Goal: Navigation & Orientation: Find specific page/section

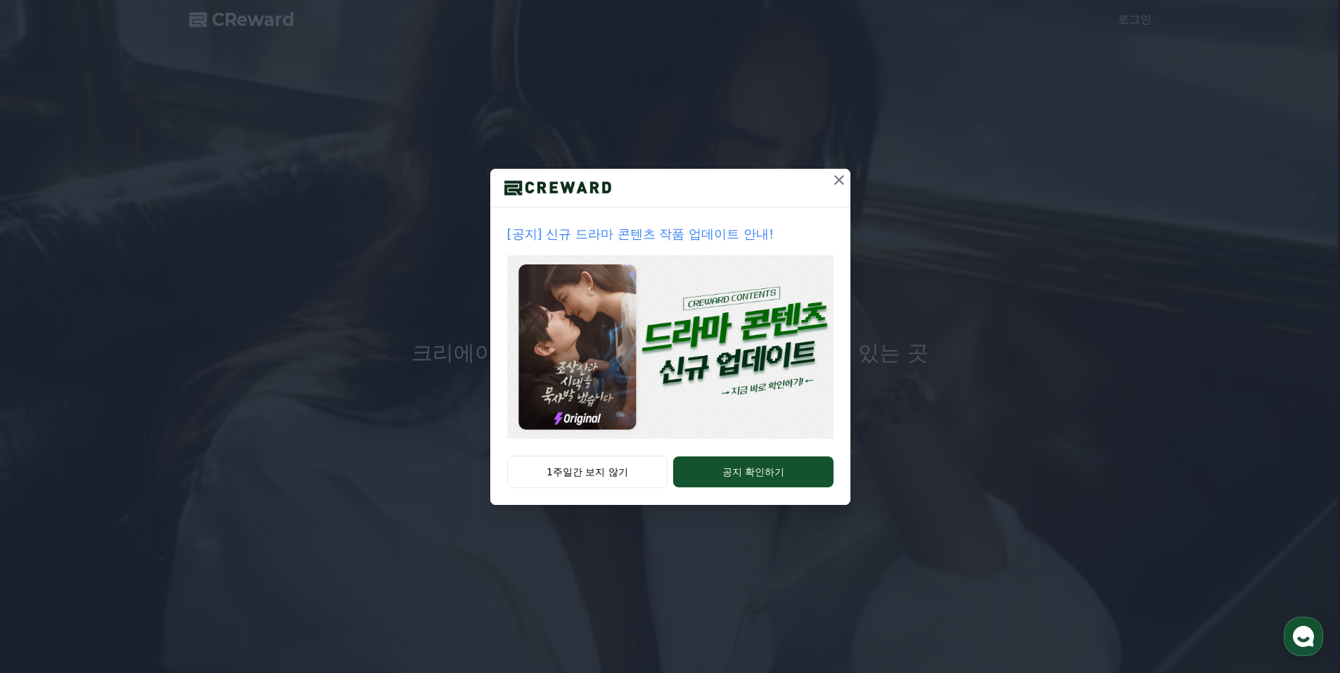
click at [840, 176] on icon at bounding box center [839, 180] width 17 height 17
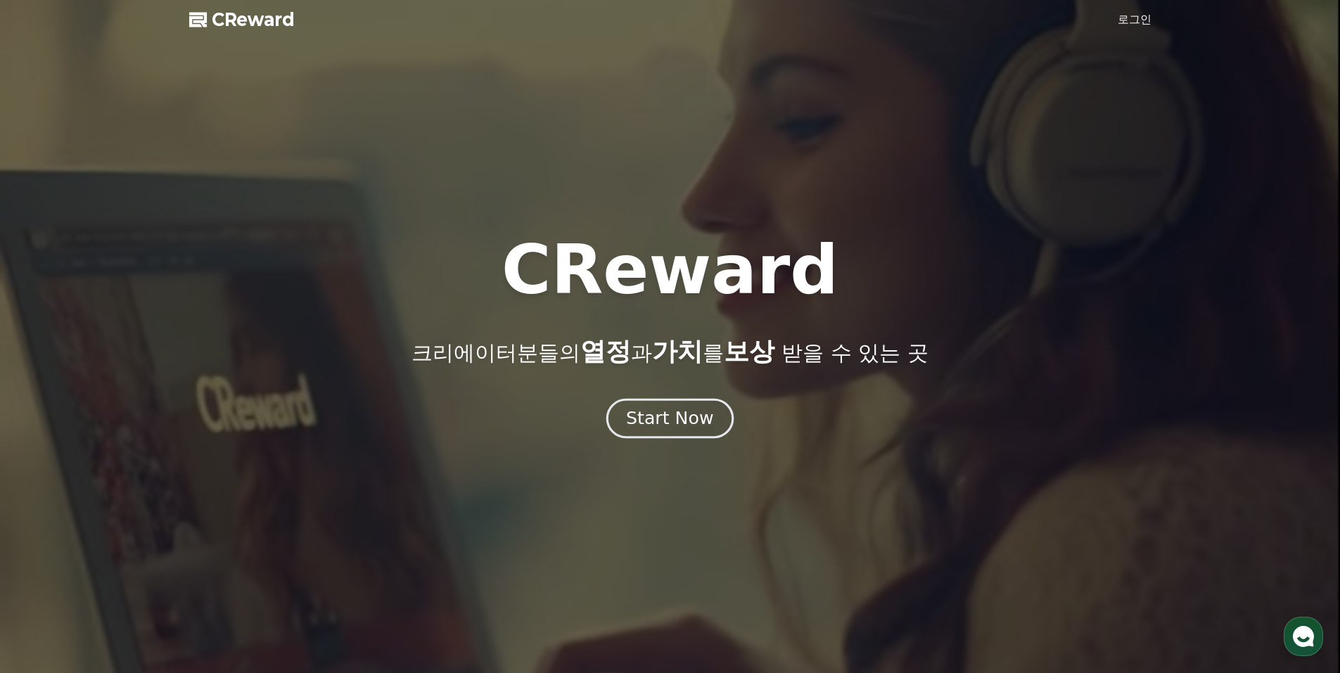
click at [685, 418] on div "Start Now" at bounding box center [669, 419] width 87 height 24
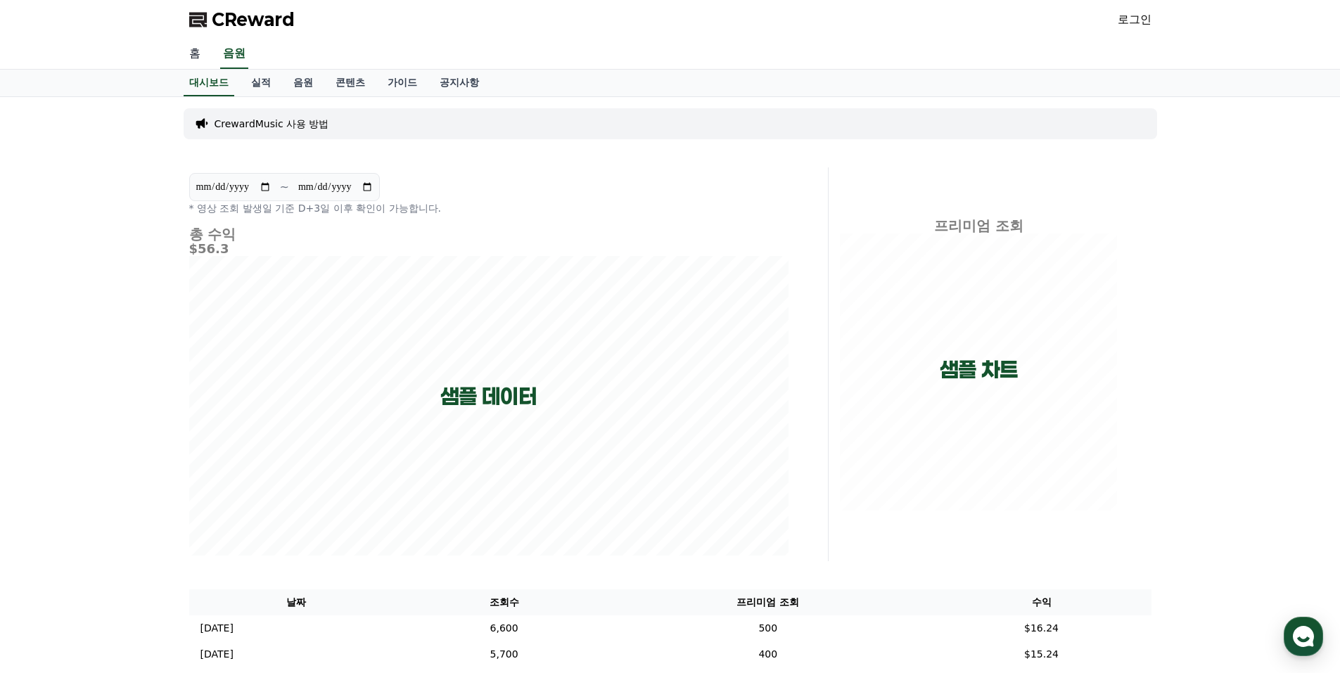
click at [196, 56] on link "홈" at bounding box center [195, 54] width 34 height 30
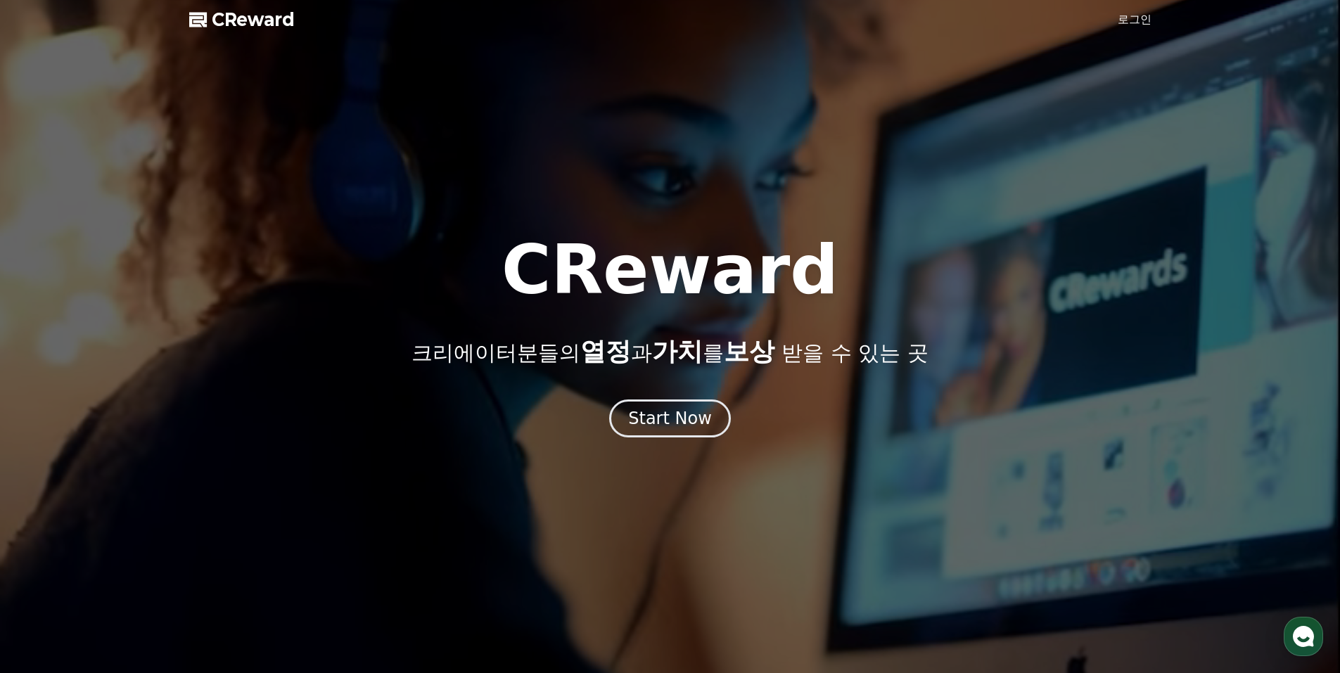
click at [1145, 21] on link "로그인" at bounding box center [1135, 19] width 34 height 17
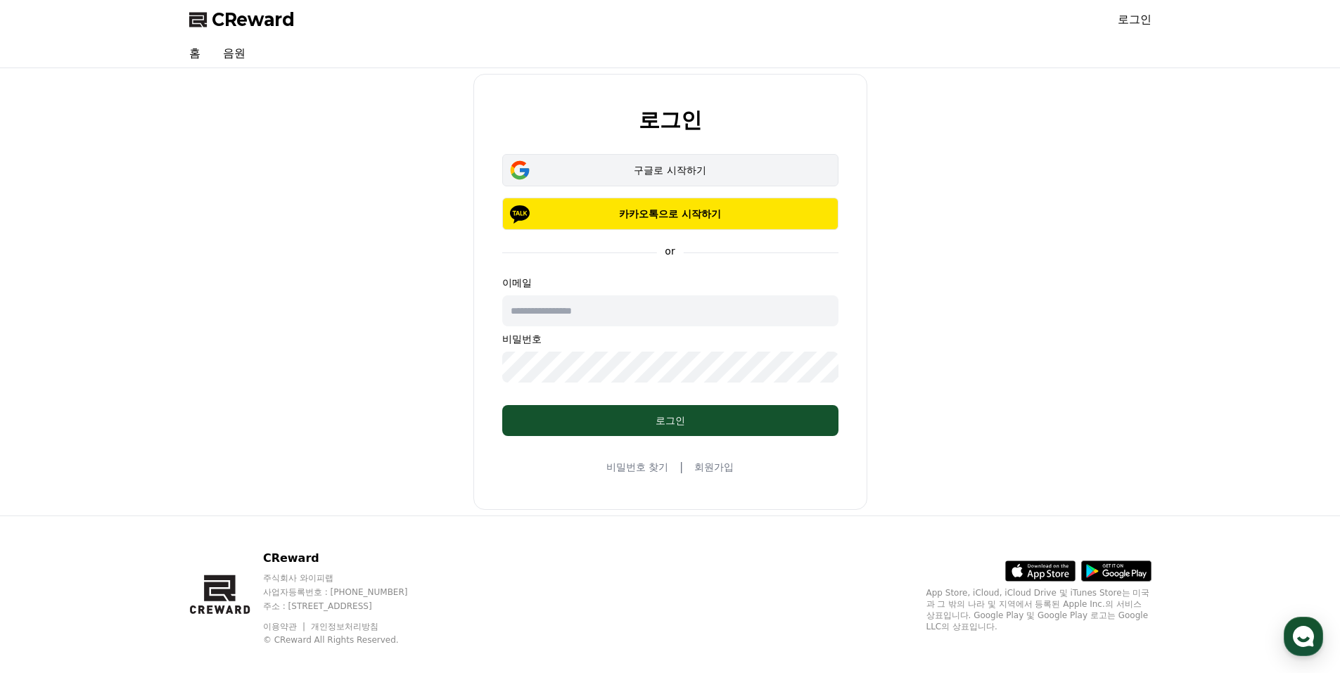
click at [666, 172] on div "구글로 시작하기" at bounding box center [670, 170] width 295 height 14
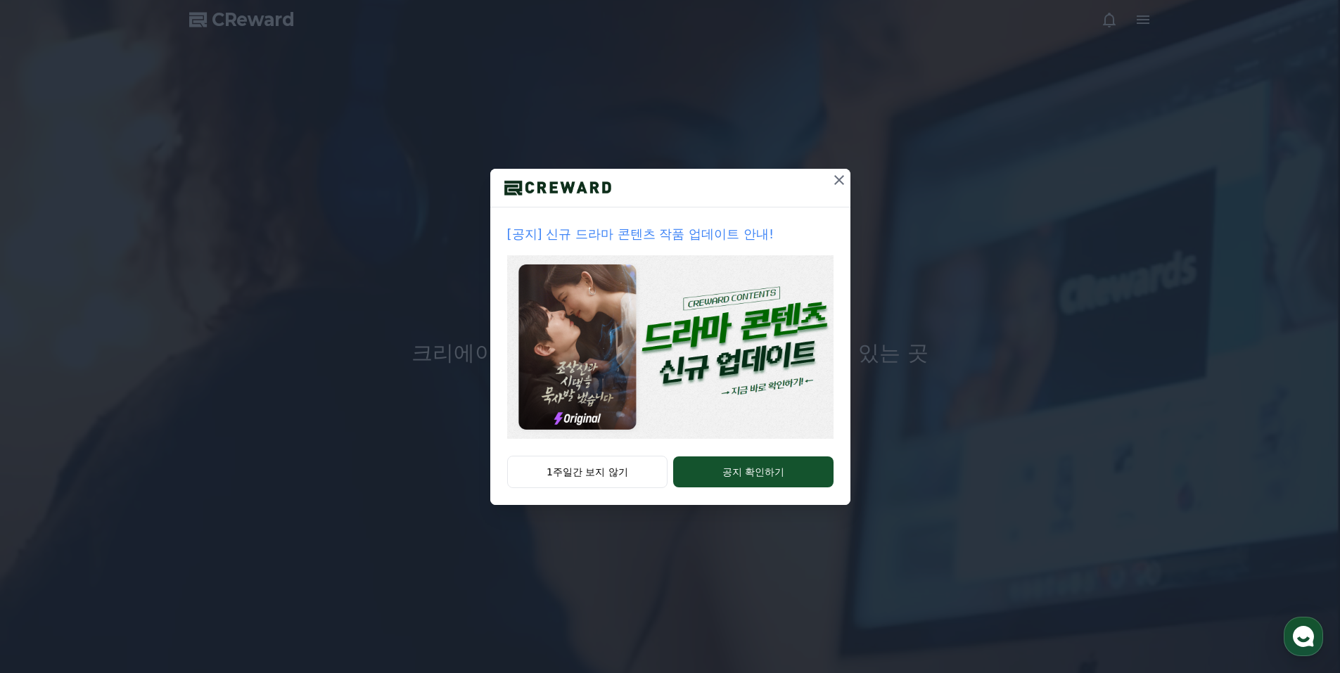
click at [839, 179] on icon at bounding box center [839, 180] width 10 height 10
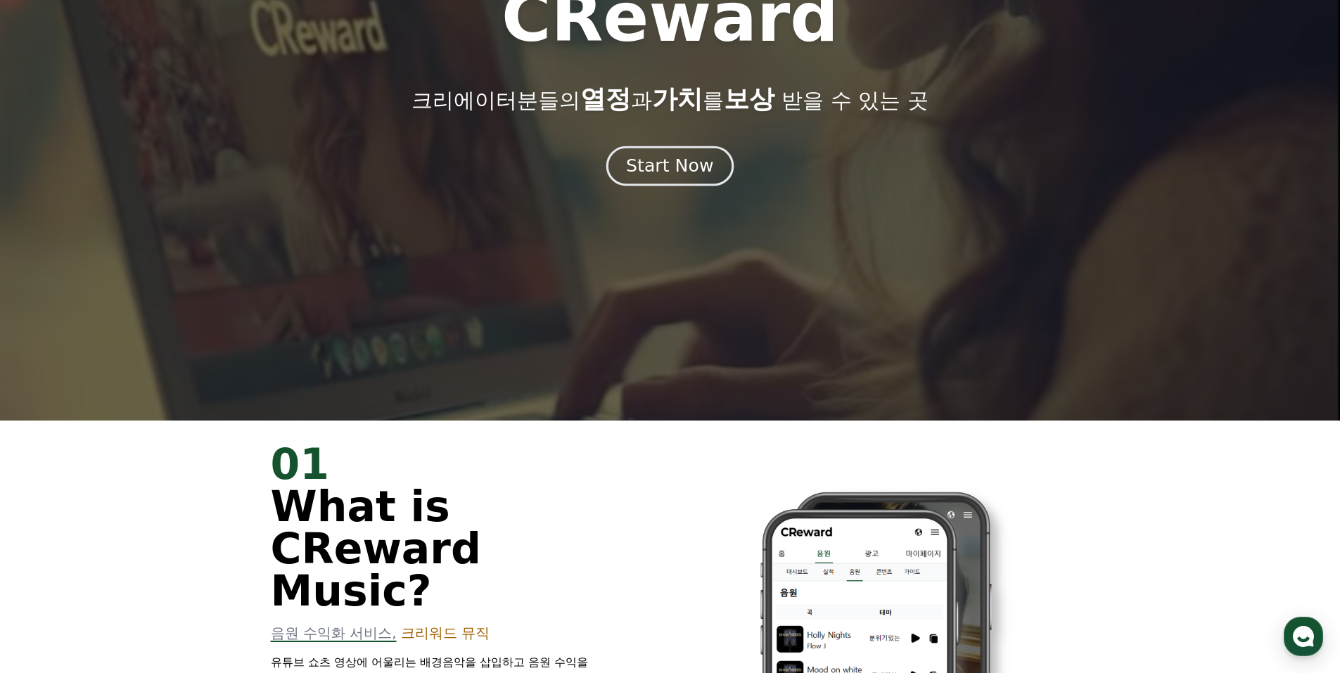
scroll to position [70, 0]
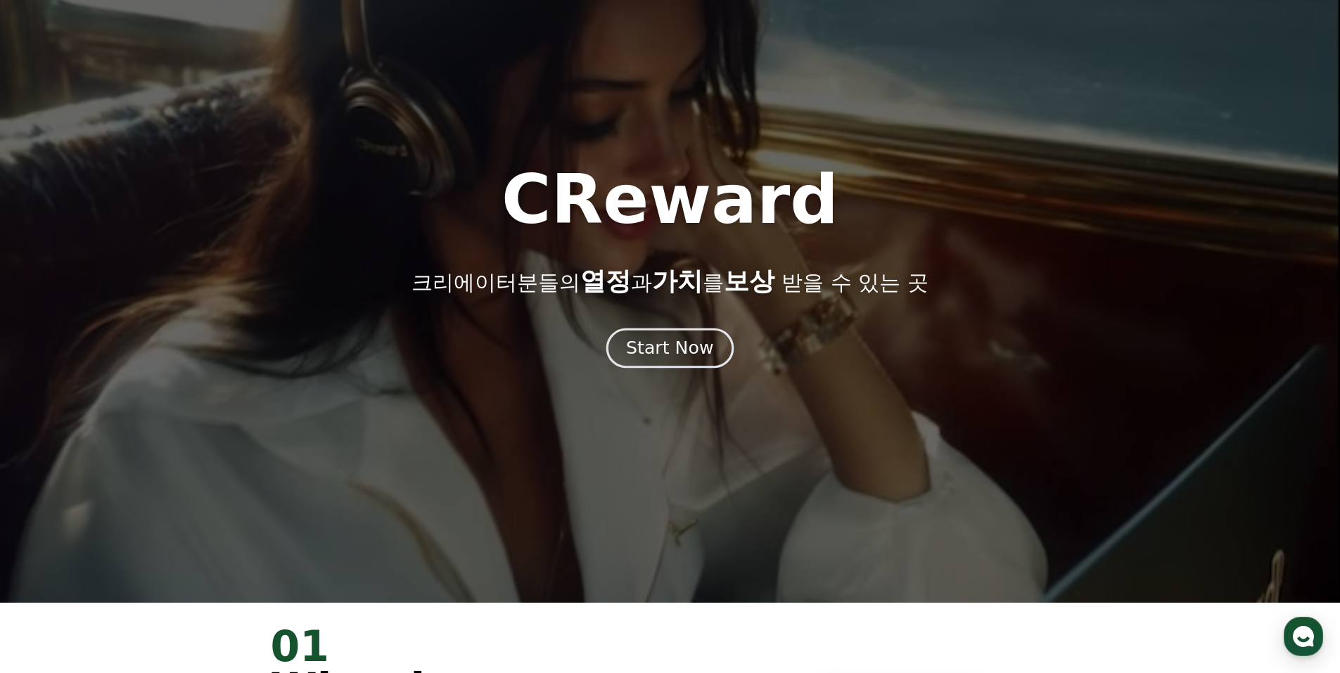
click at [705, 337] on div "Start Now" at bounding box center [669, 348] width 87 height 24
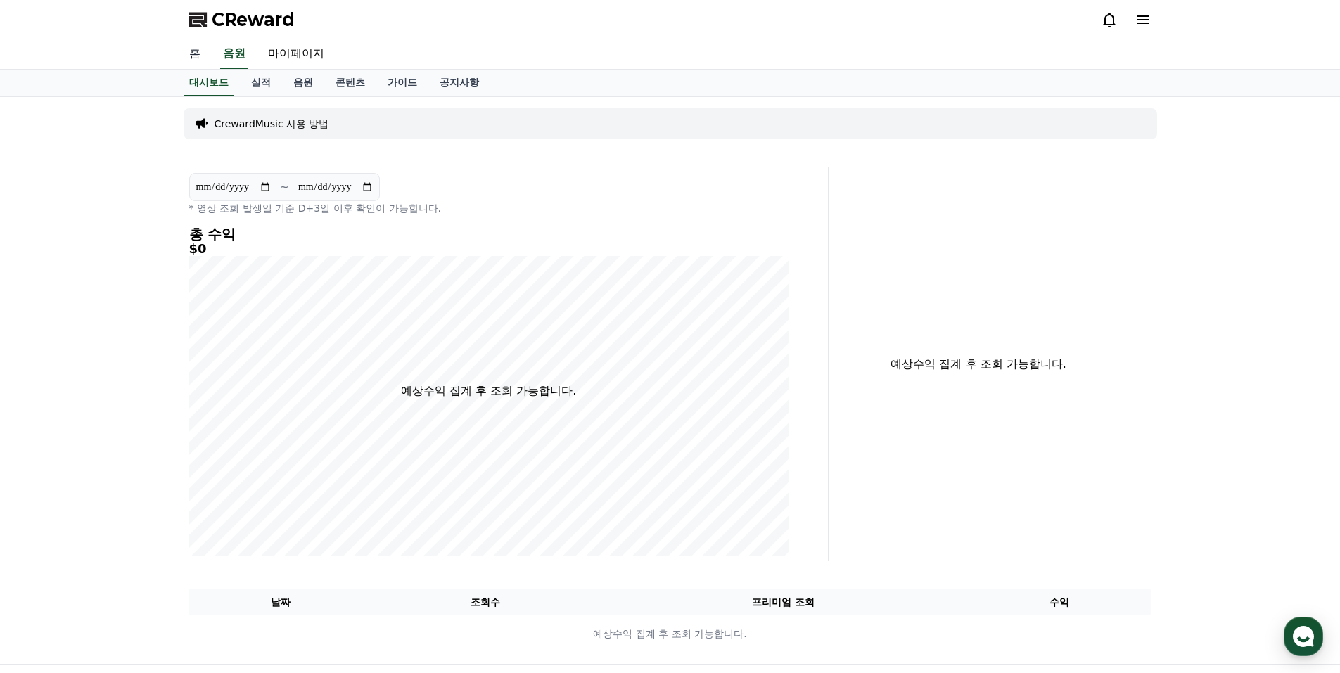
click at [196, 53] on link "홈" at bounding box center [195, 54] width 34 height 30
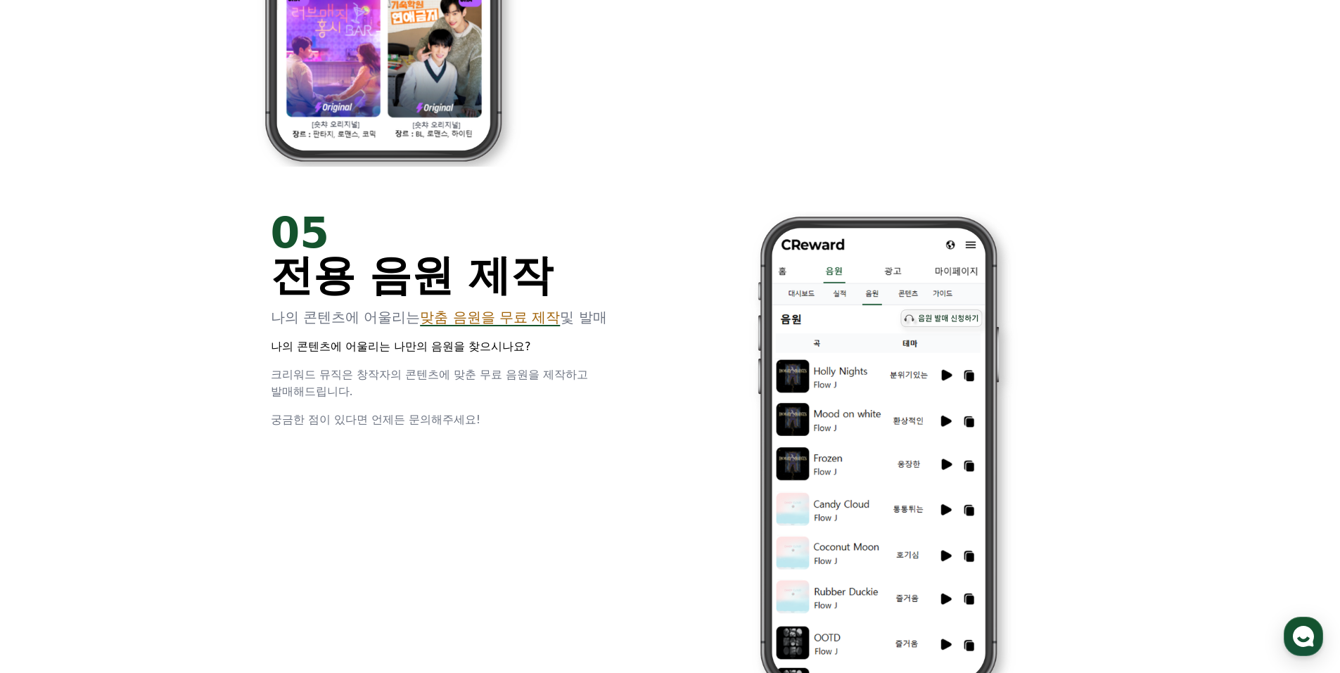
scroll to position [2744, 0]
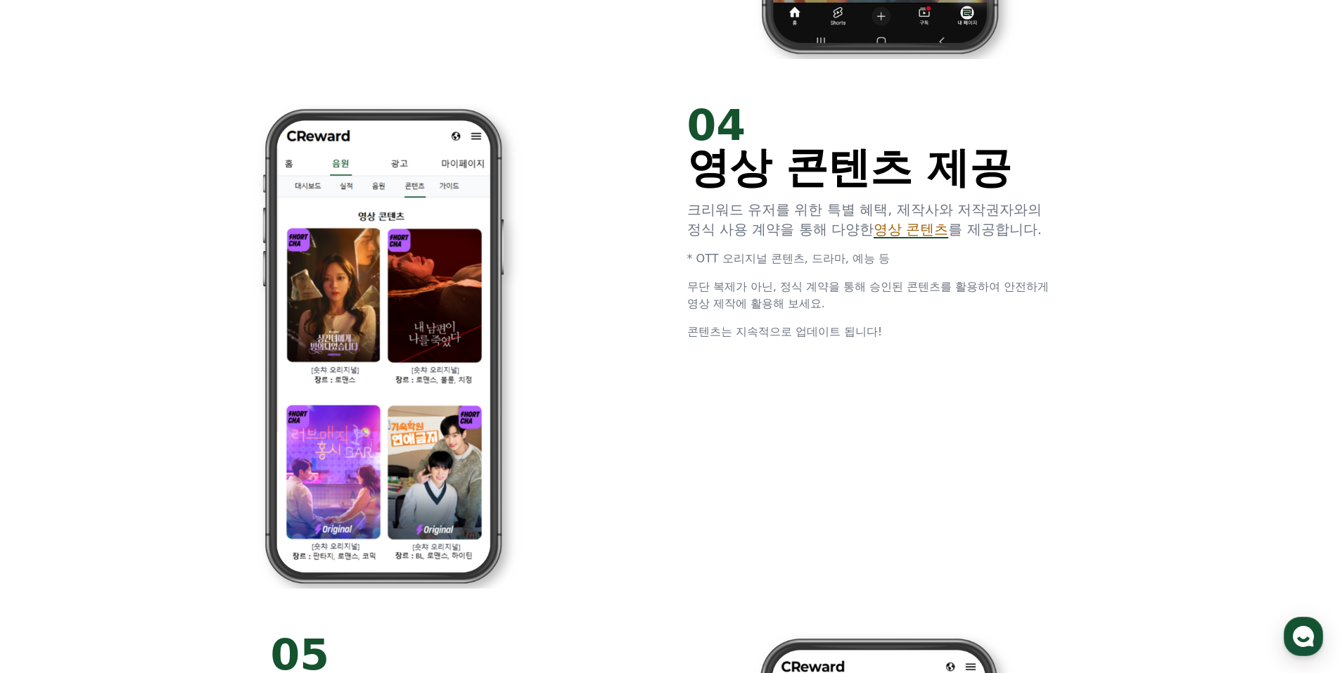
click at [924, 230] on span "영상 콘텐츠" at bounding box center [911, 229] width 75 height 17
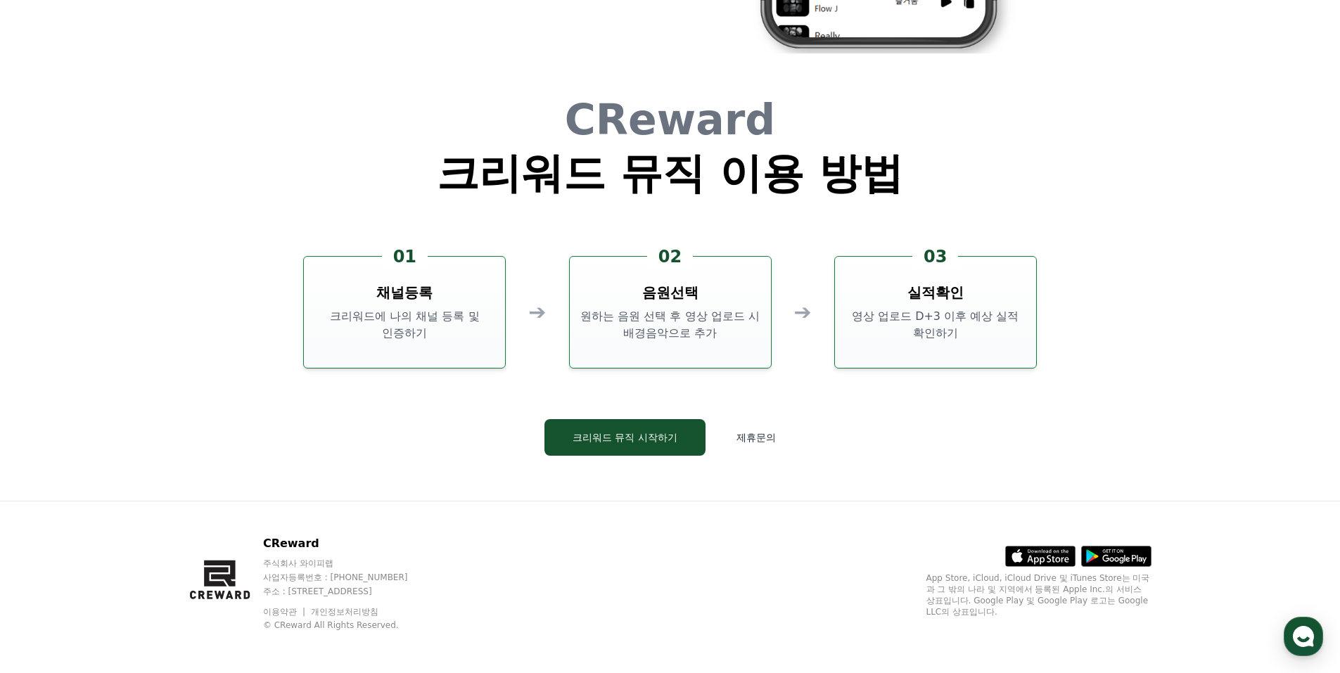
scroll to position [3812, 0]
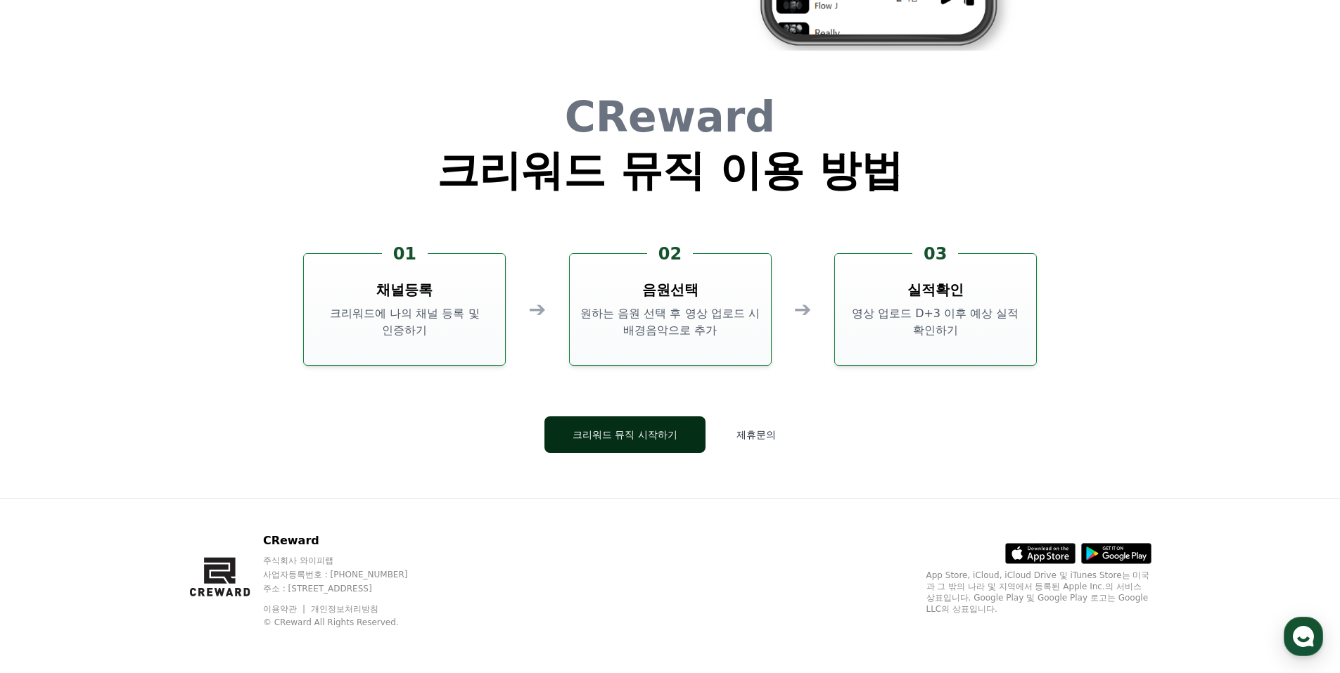
click at [638, 434] on button "크리워드 뮤직 시작하기" at bounding box center [625, 434] width 161 height 37
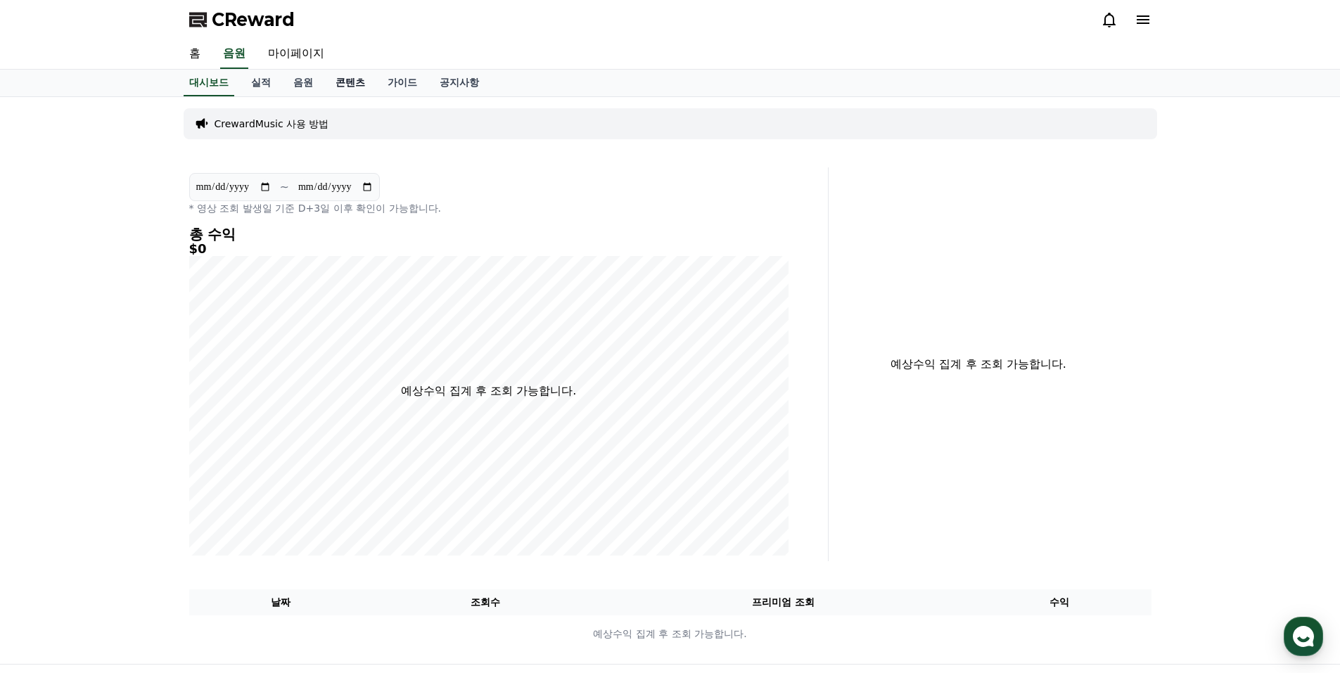
click at [354, 87] on link "콘텐츠" at bounding box center [350, 83] width 52 height 27
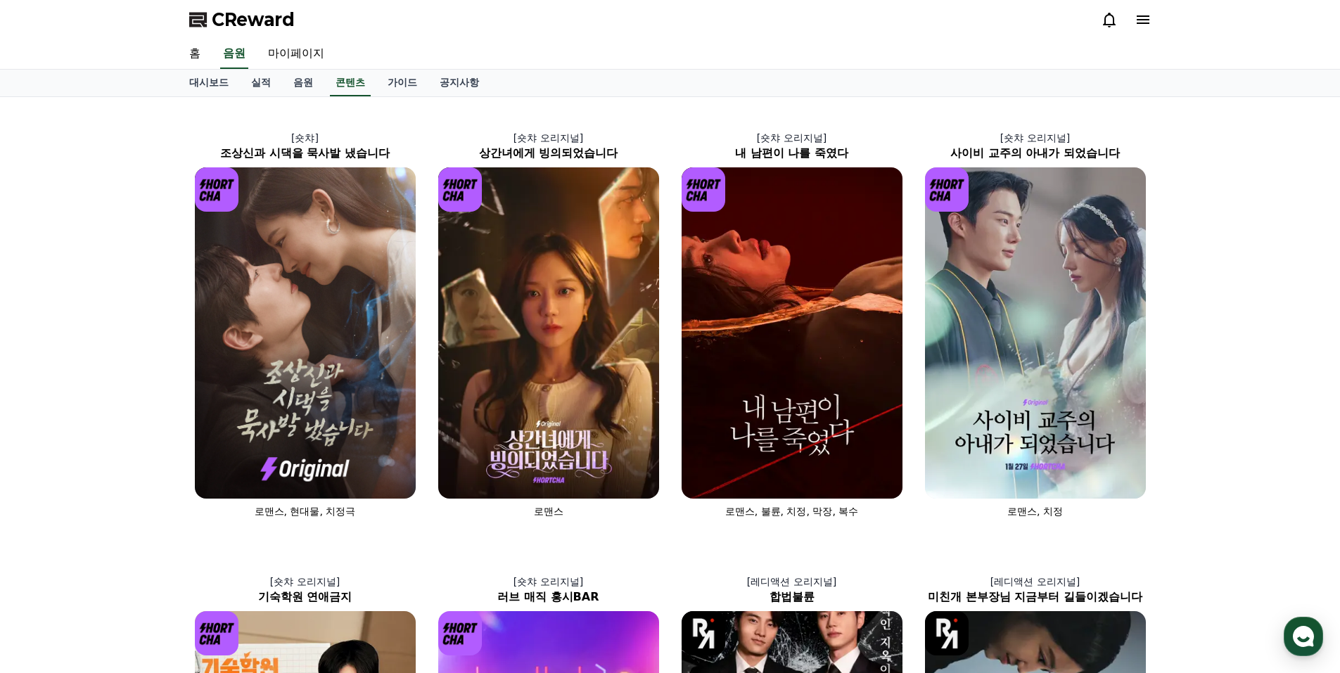
click at [237, 17] on span "CReward" at bounding box center [253, 19] width 83 height 23
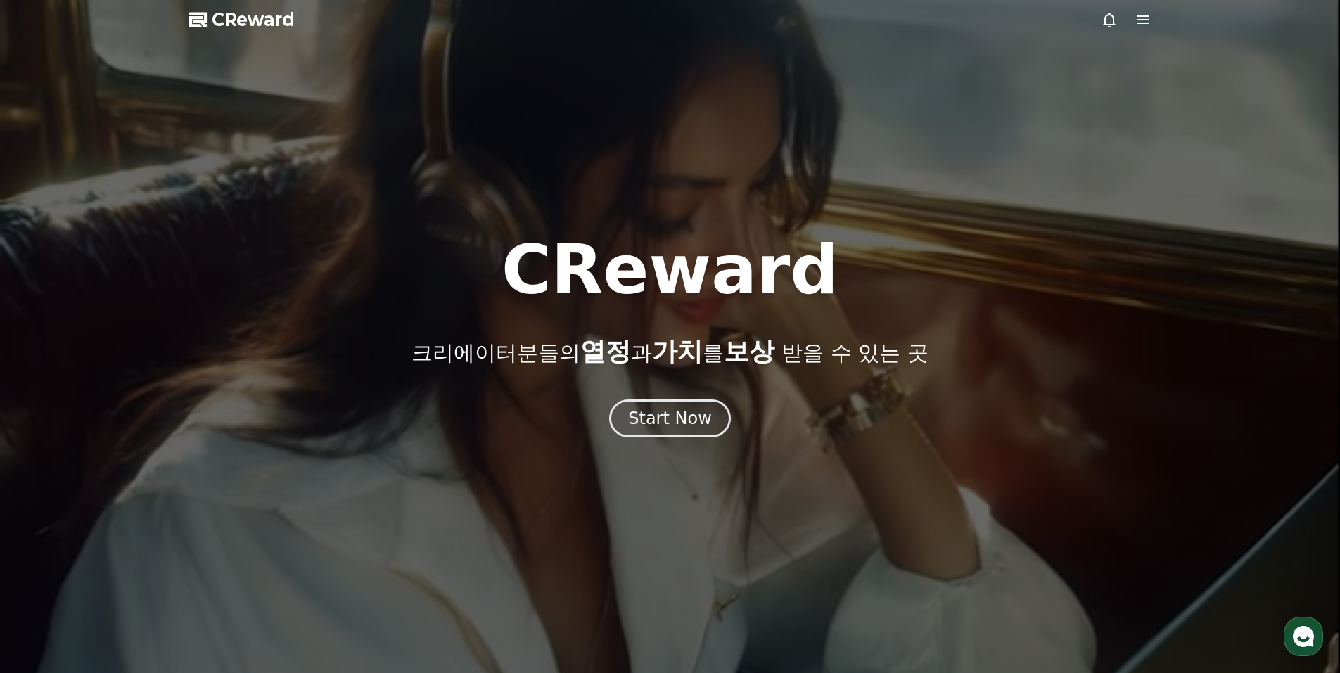
click at [1128, 20] on div at bounding box center [1126, 19] width 51 height 17
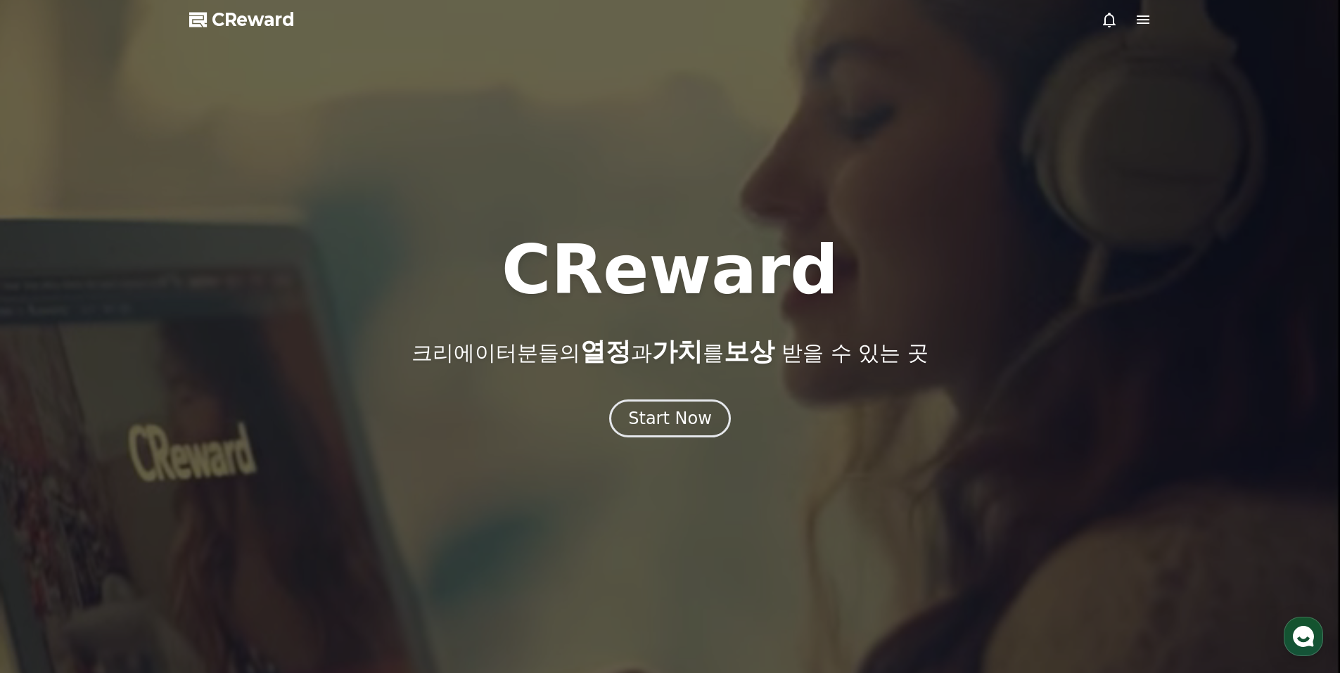
click at [1139, 20] on icon at bounding box center [1143, 19] width 13 height 8
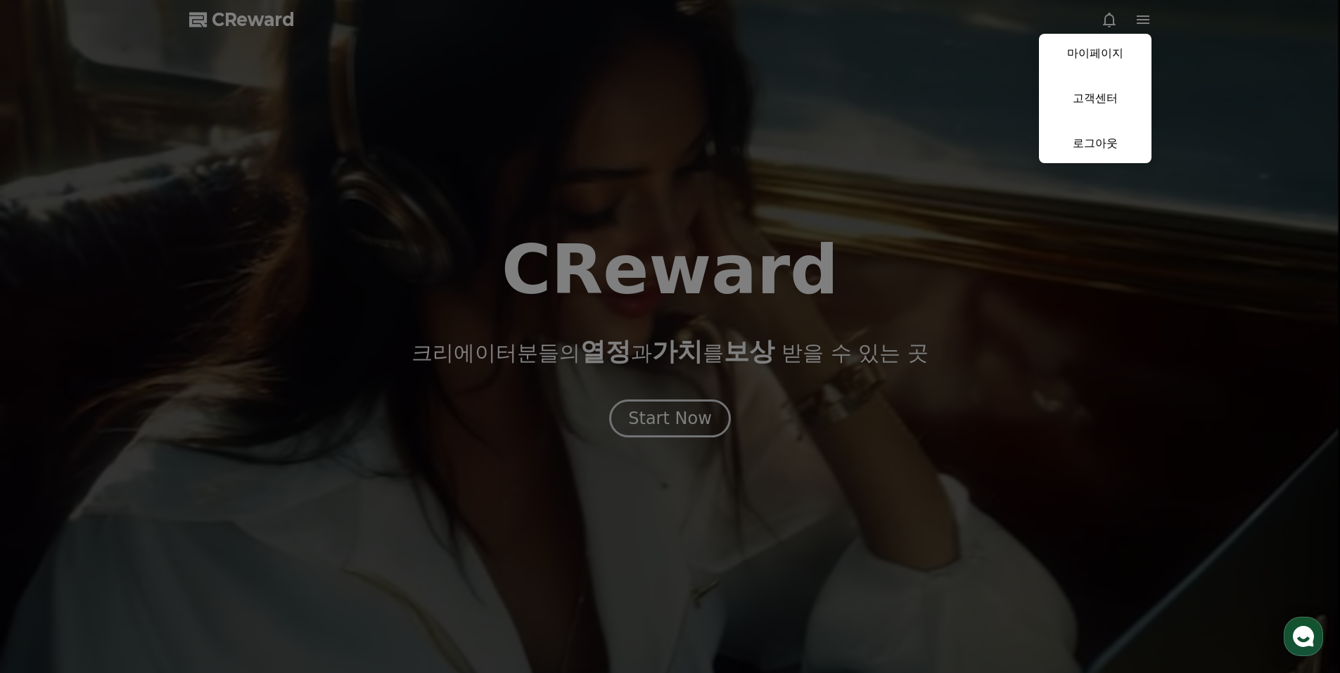
click at [266, 25] on button "close" at bounding box center [670, 336] width 1340 height 673
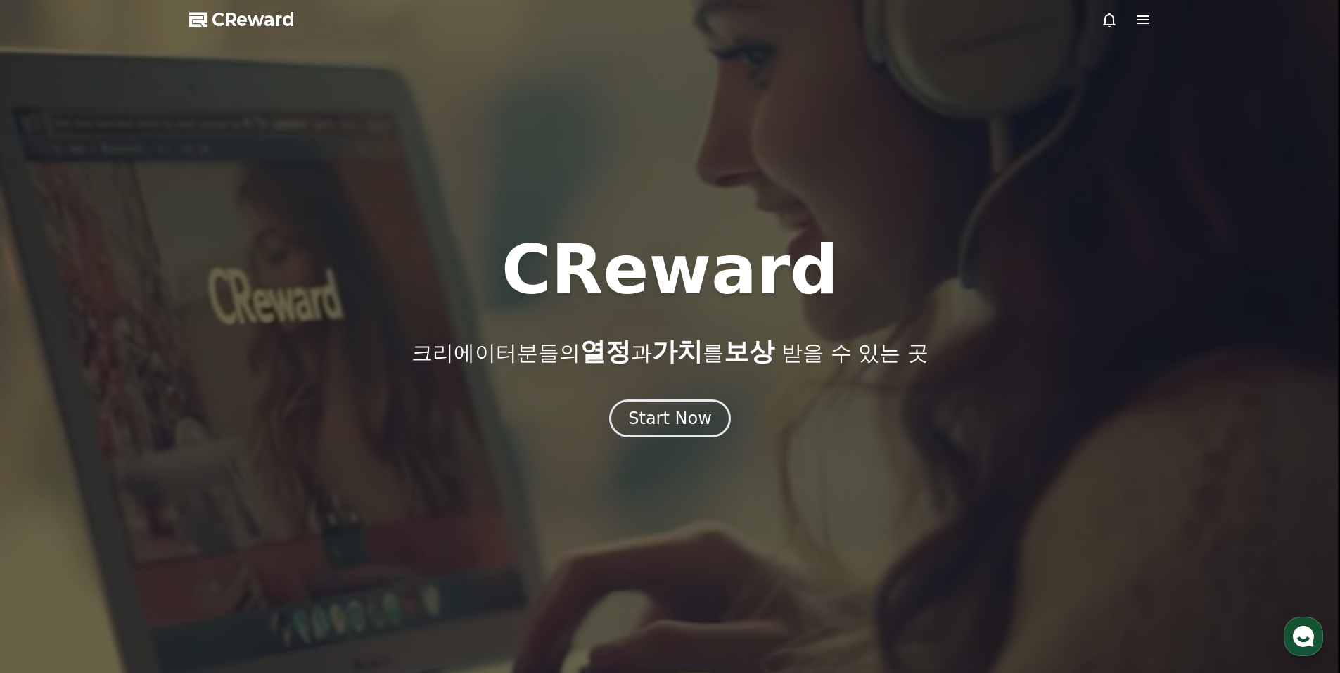
click at [267, 26] on span "CReward" at bounding box center [253, 19] width 83 height 23
